Goal: Task Accomplishment & Management: Use online tool/utility

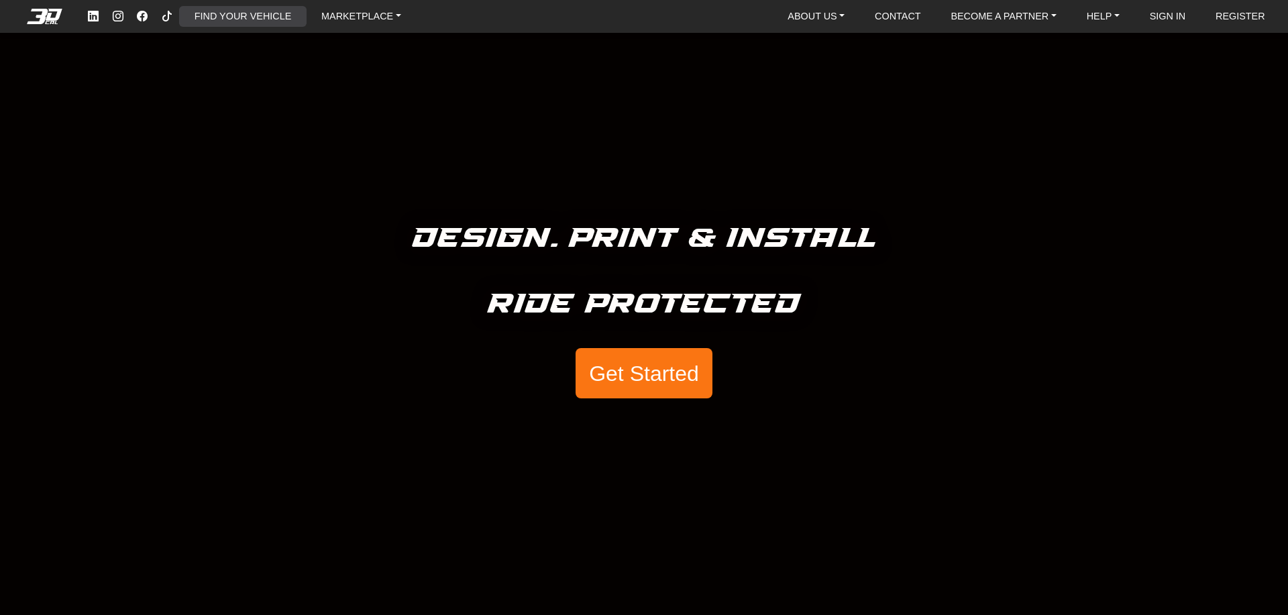
click at [241, 16] on link "FIND YOUR VEHICLE" at bounding box center [242, 16] width 107 height 21
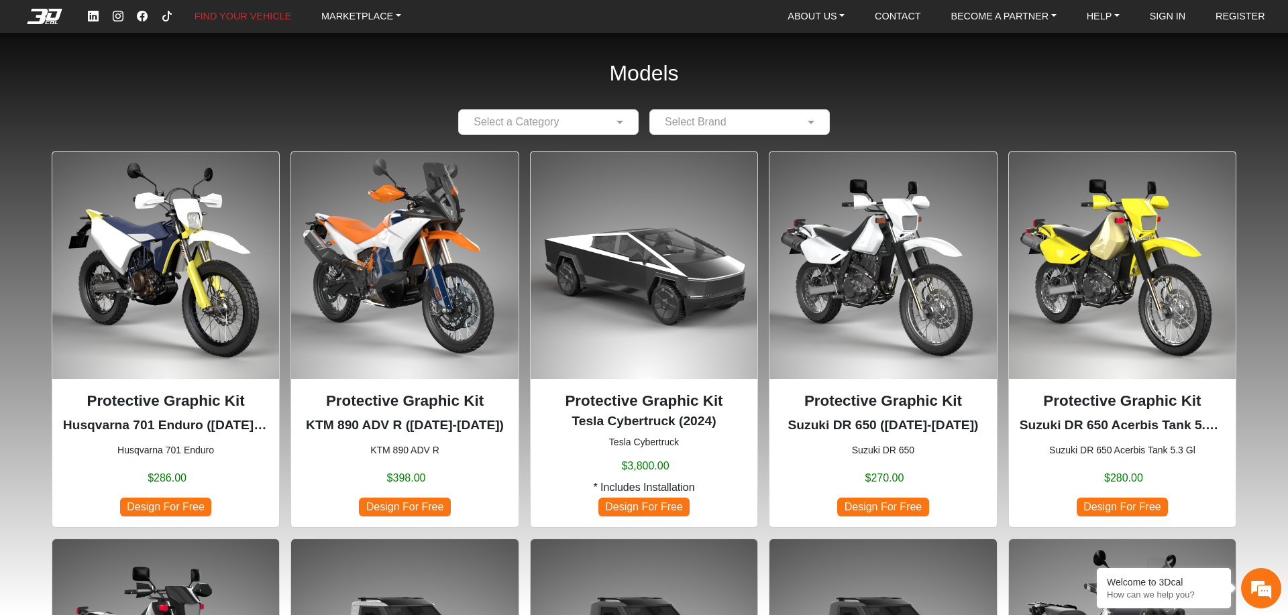
click at [593, 124] on input "text" at bounding box center [534, 122] width 139 height 16
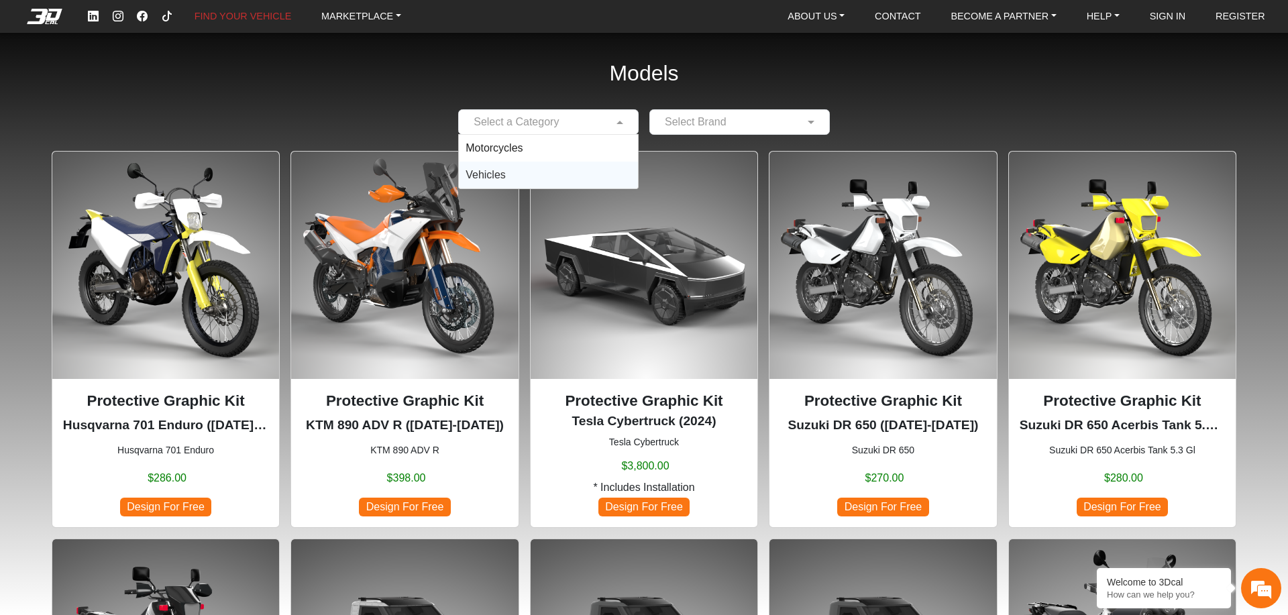
click at [559, 168] on div "Vehicles" at bounding box center [548, 175] width 179 height 27
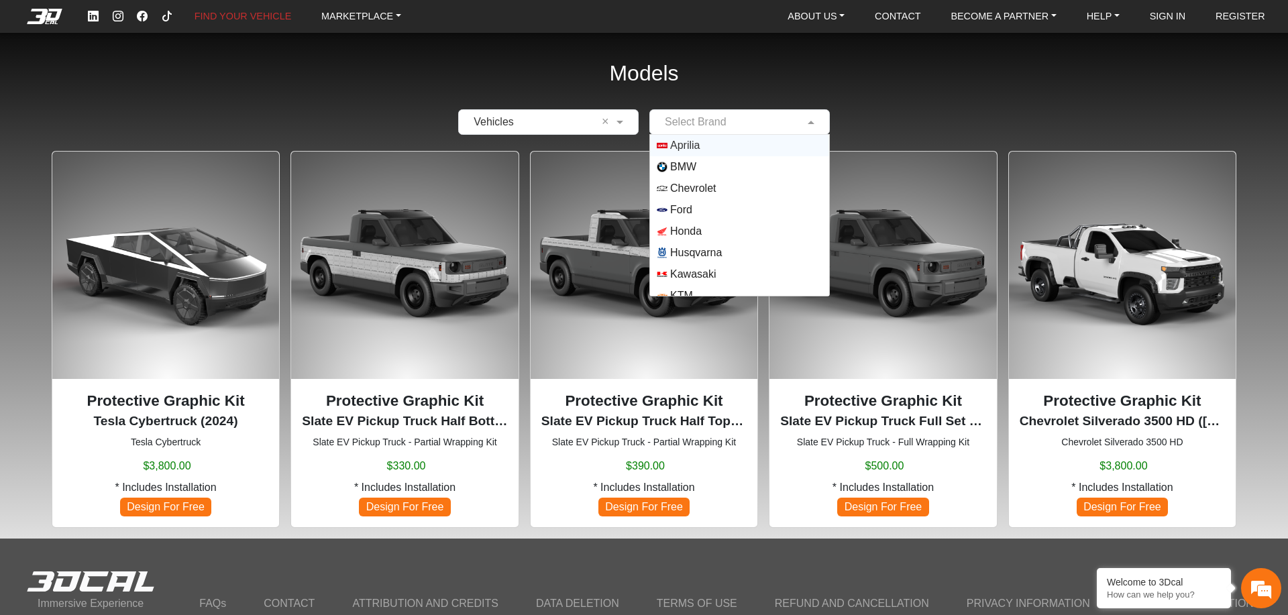
click at [710, 115] on input "text" at bounding box center [726, 122] width 139 height 16
click at [869, 77] on div "Models × Vehicles × Select Brand Aprilia BMW Chevrolet Ford Honda Husqvarna Kaw…" at bounding box center [644, 269] width 1288 height 539
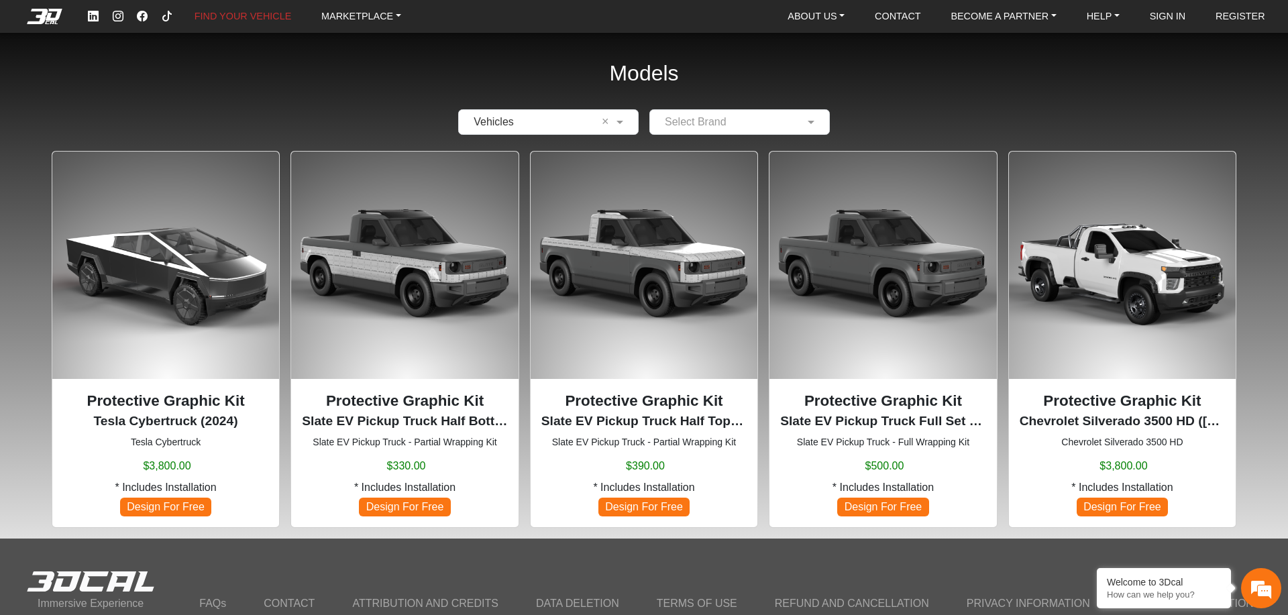
click at [905, 328] on img at bounding box center [882, 265] width 227 height 227
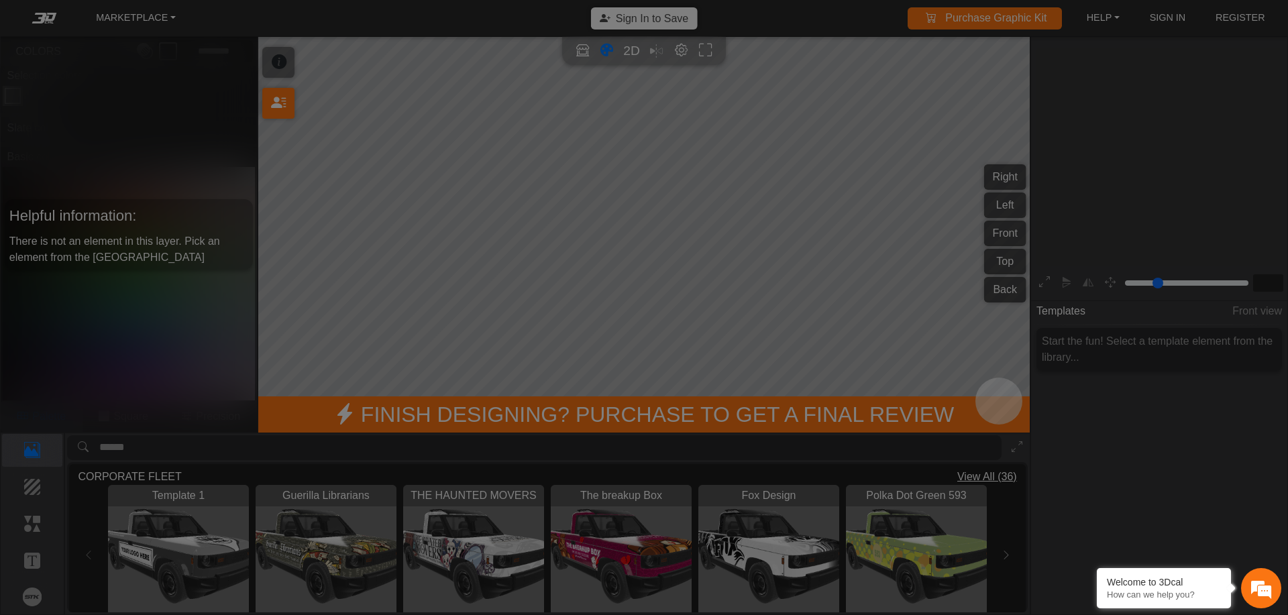
type input "*"
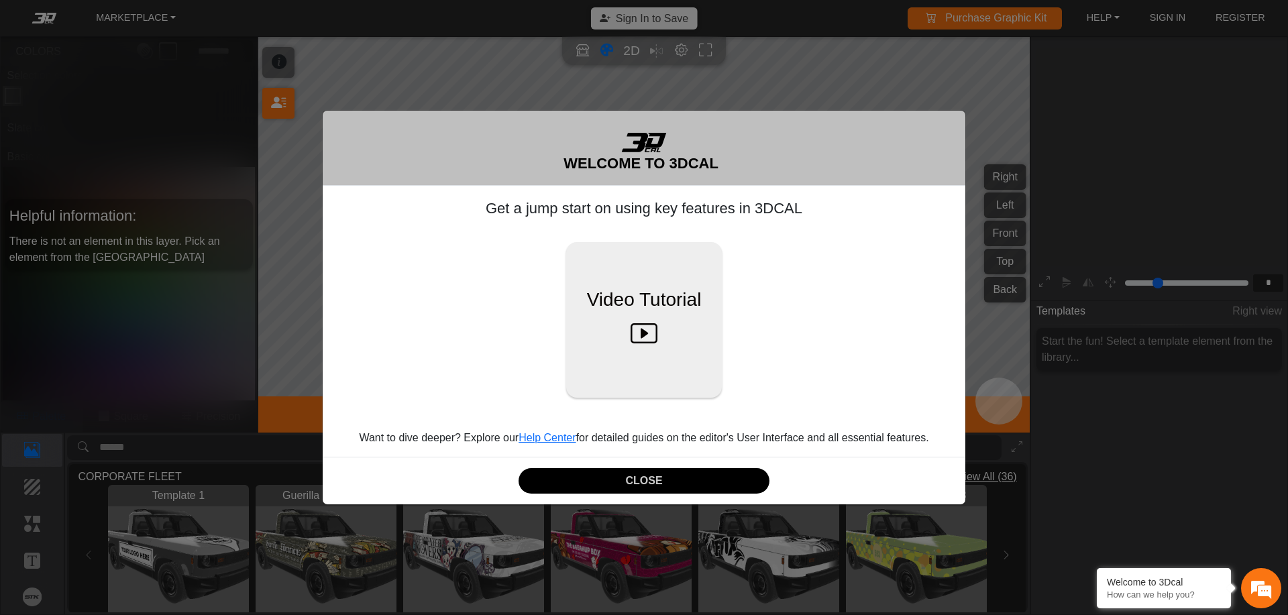
scroll to position [220, 207]
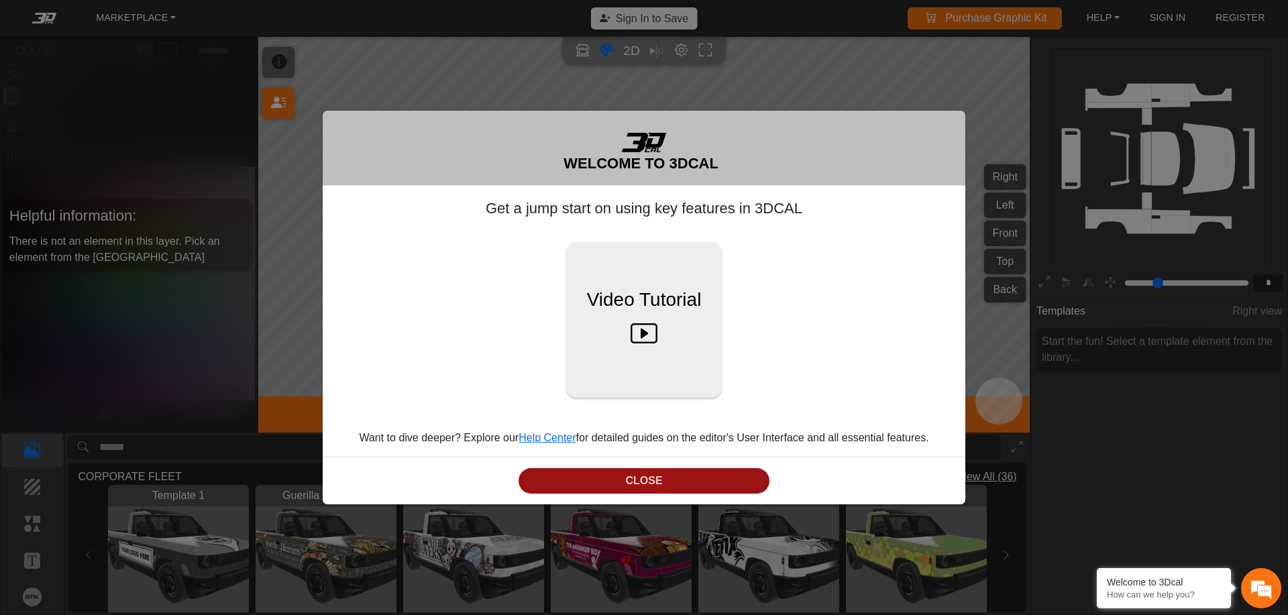
click at [708, 482] on button "CLOSE" at bounding box center [643, 481] width 251 height 26
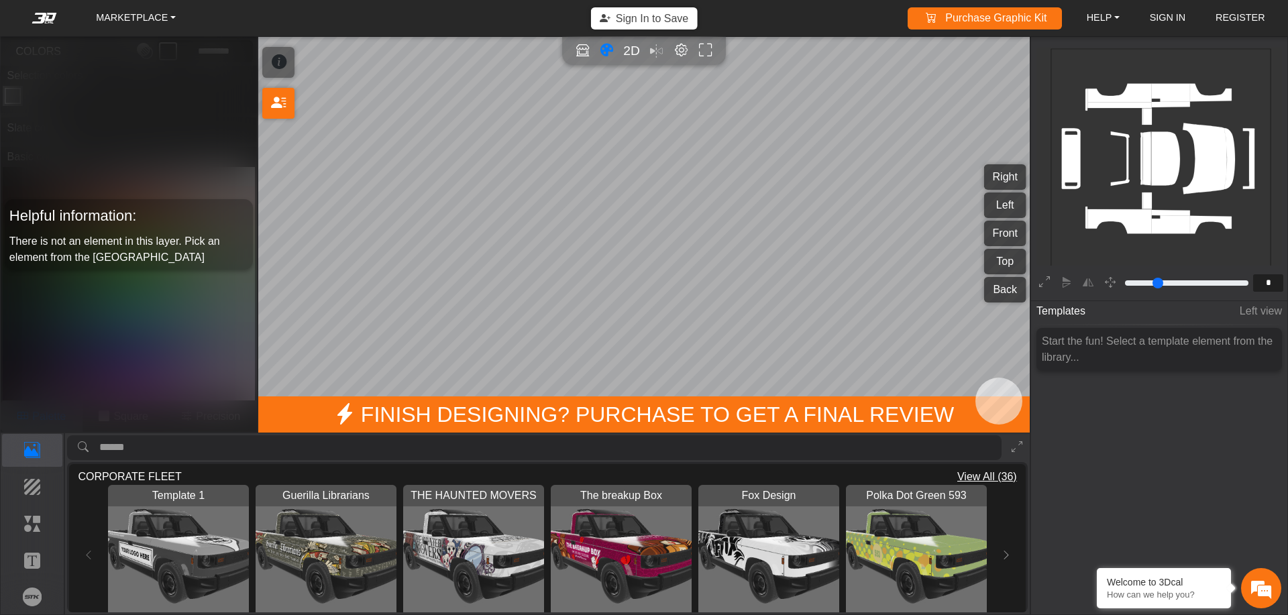
click at [1011, 177] on button "Right" at bounding box center [1005, 176] width 42 height 25
click at [150, 553] on img "View Template 1" at bounding box center [178, 555] width 141 height 141
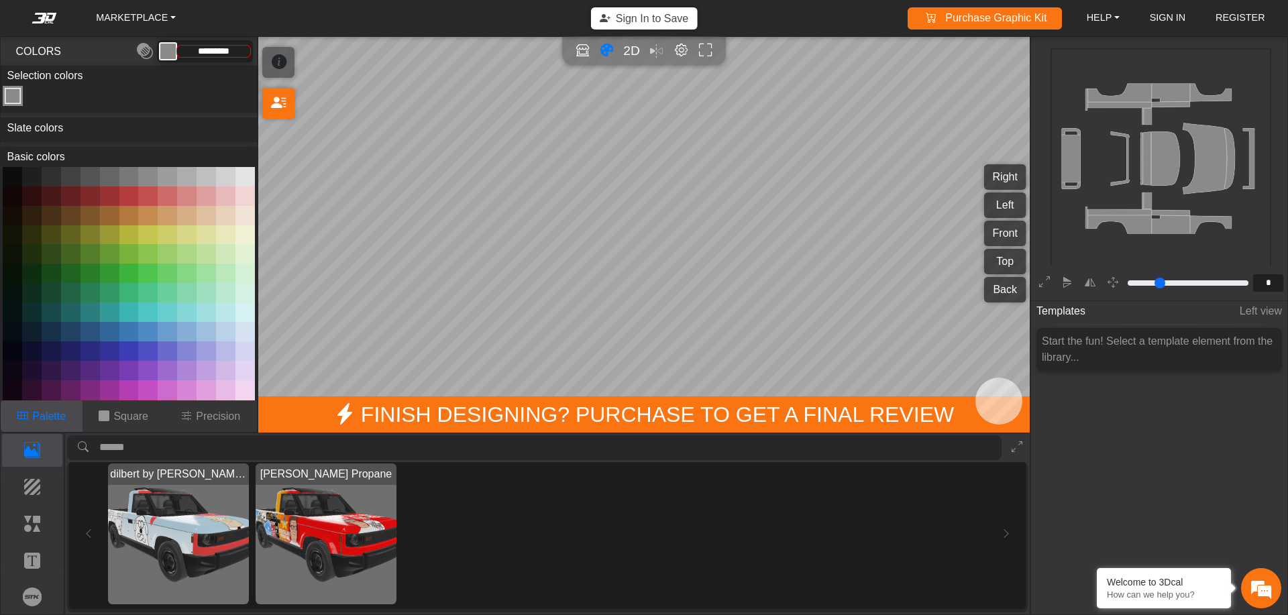
scroll to position [524, 0]
click at [313, 531] on img "View Strickland Propane" at bounding box center [326, 535] width 141 height 141
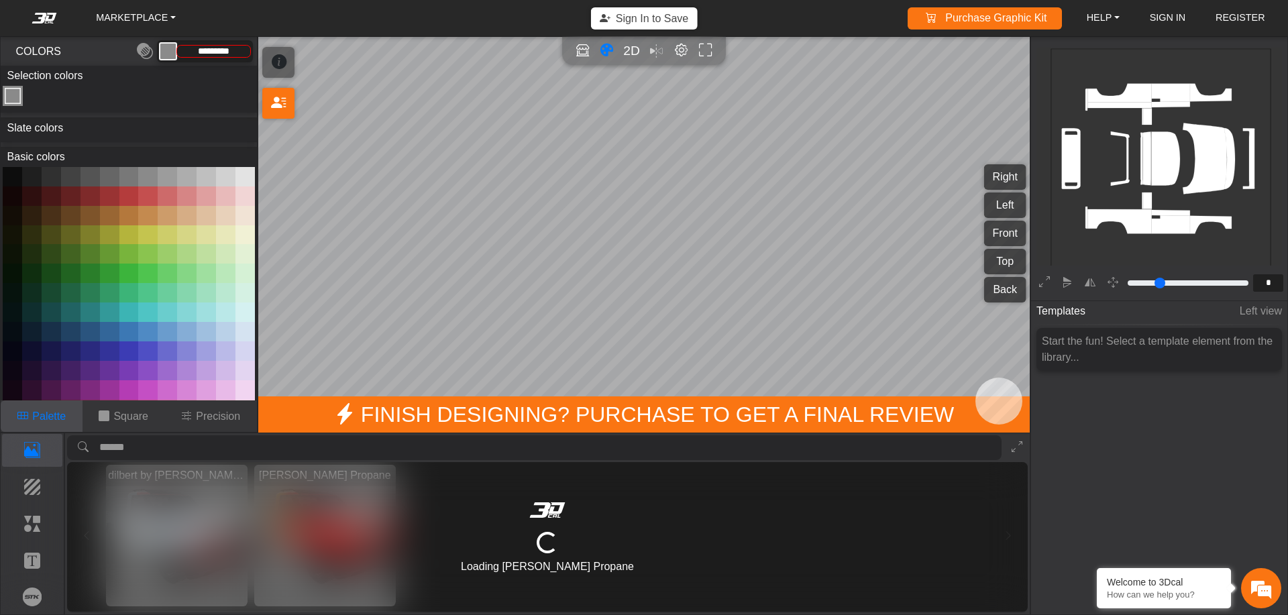
type input "*********"
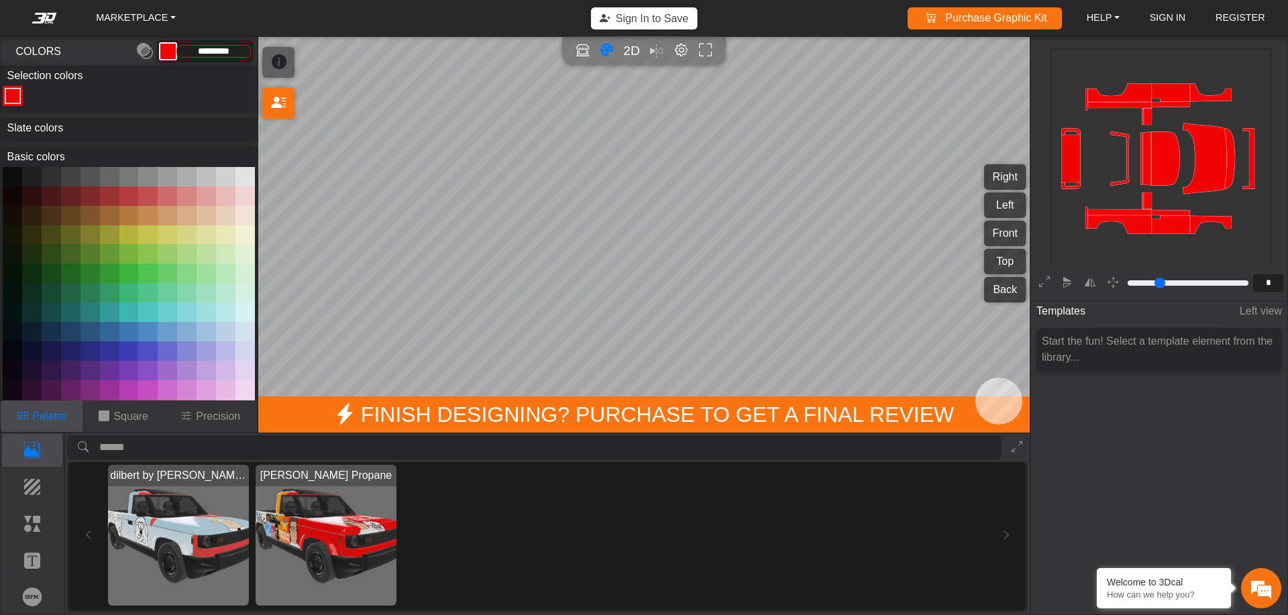
click at [1163, 260] on div "MARKETPLACE Sign In to Save Purchase Graphic Kit Purchase! HELP Video help cent…" at bounding box center [644, 307] width 1288 height 615
